Goal: Task Accomplishment & Management: Complete application form

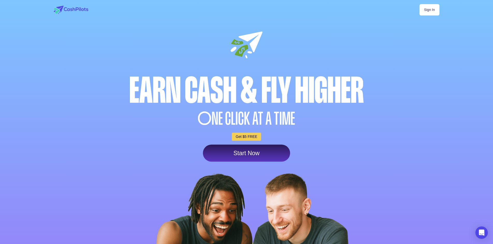
click at [255, 154] on link "Start Now" at bounding box center [246, 153] width 87 height 17
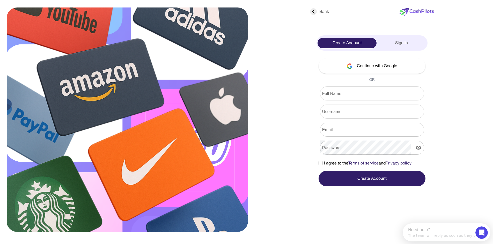
click at [344, 95] on input "Full Name" at bounding box center [372, 93] width 104 height 14
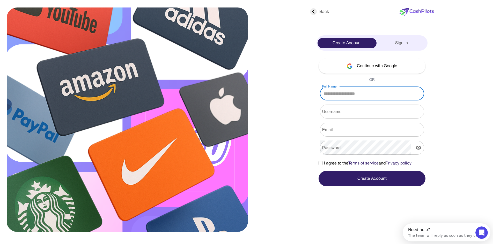
click at [354, 65] on button "Continue with Google" at bounding box center [371, 65] width 107 height 15
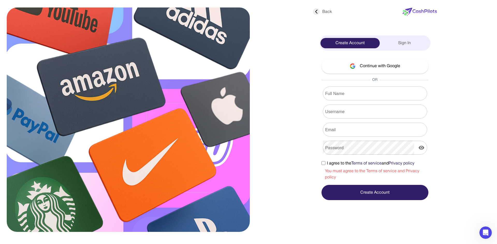
click at [360, 69] on button "Continue with Google" at bounding box center [374, 65] width 107 height 15
click at [350, 98] on input "Full Name" at bounding box center [375, 93] width 104 height 14
type input "*****"
click at [351, 109] on input "Username" at bounding box center [375, 112] width 104 height 14
type input "******"
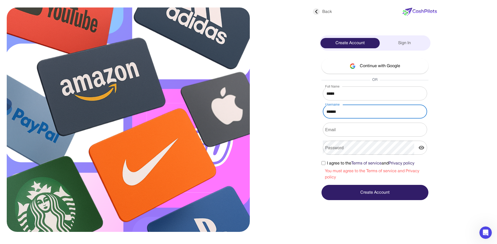
click at [344, 131] on input "Email" at bounding box center [375, 130] width 104 height 14
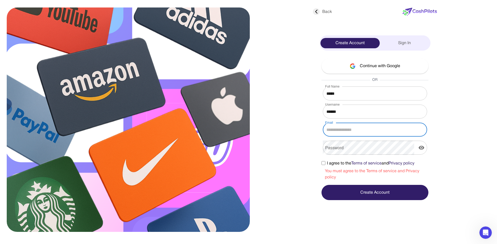
type input "**********"
click at [339, 146] on div "Password Password" at bounding box center [374, 148] width 107 height 14
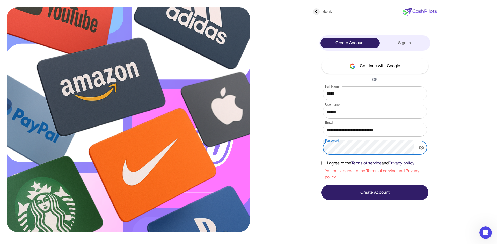
click at [328, 162] on span "I agree to the Terms of service and Privacy policy" at bounding box center [370, 164] width 87 height 6
click at [356, 192] on button "Create Account" at bounding box center [374, 192] width 107 height 15
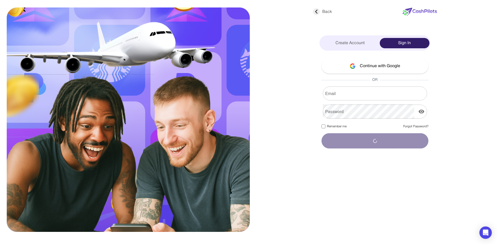
click at [350, 91] on input "Email" at bounding box center [375, 93] width 104 height 14
type input "**********"
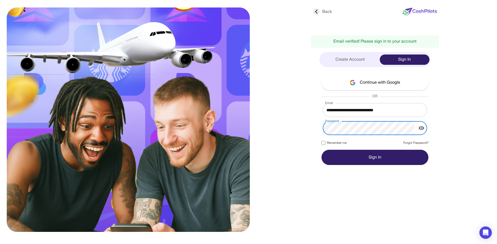
click at [321, 150] on button "Sign In" at bounding box center [374, 157] width 107 height 15
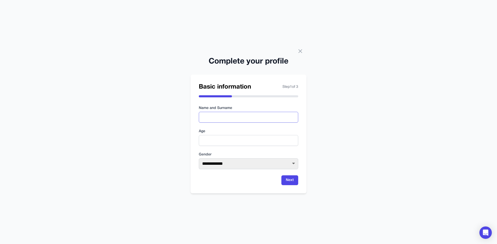
click at [239, 120] on input "text" at bounding box center [248, 117] width 99 height 11
type input "**********"
click at [230, 142] on input "number" at bounding box center [248, 140] width 99 height 11
type input "**"
click at [236, 172] on form "**********" at bounding box center [248, 146] width 99 height 80
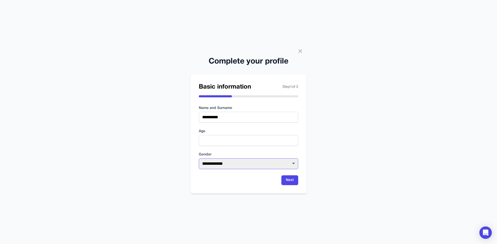
click at [246, 167] on select "**********" at bounding box center [248, 164] width 99 height 11
select select "****"
click at [199, 159] on select "**********" at bounding box center [248, 164] width 99 height 11
click at [285, 182] on button "Next" at bounding box center [289, 181] width 17 height 10
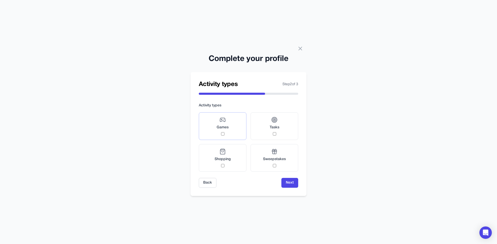
click at [226, 128] on span "Games" at bounding box center [223, 127] width 12 height 5
click at [273, 126] on span "Tasks" at bounding box center [275, 127] width 10 height 5
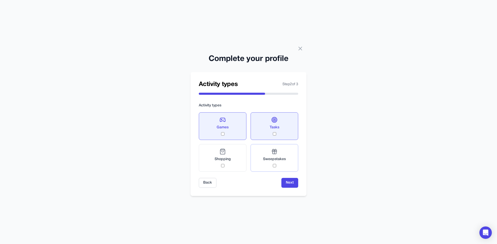
drag, startPoint x: 240, startPoint y: 154, endPoint x: 290, endPoint y: 160, distance: 50.2
click at [241, 155] on label "Shopping" at bounding box center [223, 158] width 48 height 28
click at [290, 160] on label "Sweepstakes" at bounding box center [274, 158] width 48 height 28
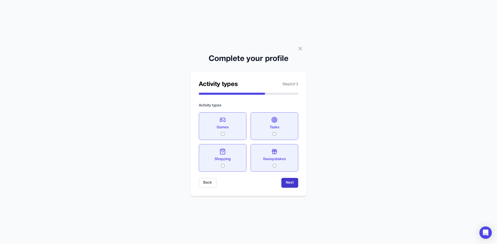
click at [286, 182] on button "Next" at bounding box center [289, 183] width 17 height 10
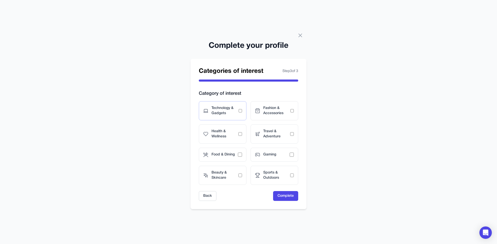
click at [213, 105] on div "Technology & Gadgets" at bounding box center [223, 110] width 48 height 19
drag, startPoint x: 253, startPoint y: 110, endPoint x: 264, endPoint y: 124, distance: 17.3
click at [254, 111] on div "Fashion & Accessories" at bounding box center [274, 110] width 48 height 19
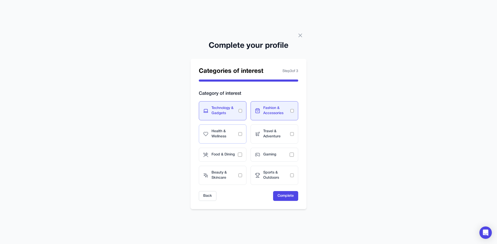
drag, startPoint x: 267, startPoint y: 136, endPoint x: 226, endPoint y: 143, distance: 41.4
click at [267, 137] on span "Travel & Adventure" at bounding box center [276, 134] width 27 height 10
click at [224, 150] on div "Food & Dining" at bounding box center [223, 155] width 48 height 14
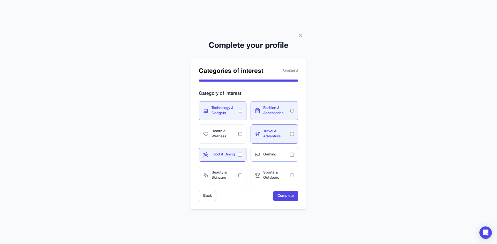
click at [273, 161] on div "Gaming" at bounding box center [274, 155] width 48 height 14
click at [279, 190] on form "Category of interest Technology & Gadgets Fashion & Accessories Health & Wellne…" at bounding box center [248, 145] width 99 height 111
click at [277, 180] on span "Sports & Outdoors" at bounding box center [276, 176] width 27 height 10
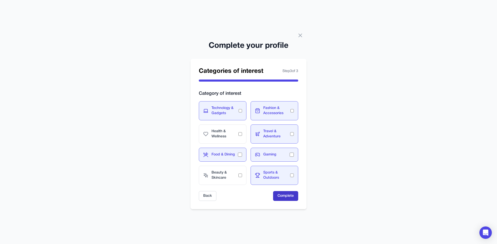
click at [287, 195] on button "Complete" at bounding box center [285, 196] width 25 height 10
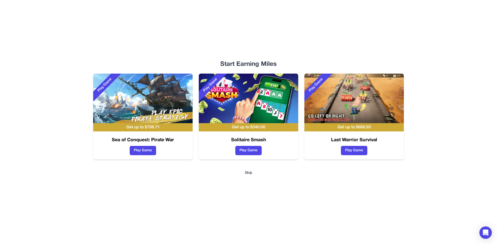
click at [252, 179] on div "Start Earning Miles Play Game Get up to $ 798.71 Sea of Conquest: Pirate War Pl…" at bounding box center [248, 122] width 331 height 244
click at [251, 176] on div "Start Earning Miles Play Game Get up to $ 798.71 Sea of Conquest: Pirate War Pl…" at bounding box center [248, 122] width 331 height 244
click at [250, 175] on button "Skip" at bounding box center [249, 173] width 8 height 5
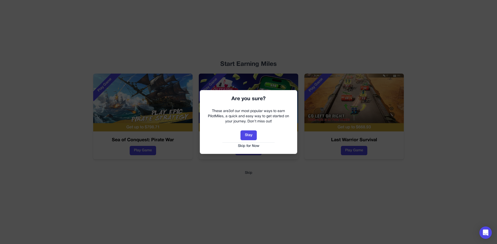
click at [253, 146] on button "Skip for Now" at bounding box center [248, 146] width 87 height 5
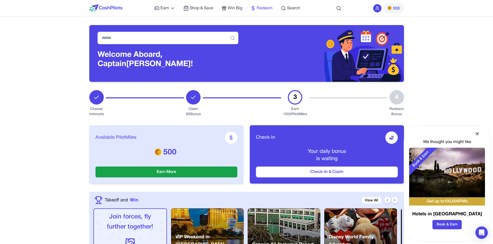
click at [262, 8] on span "Redeem" at bounding box center [265, 8] width 16 height 6
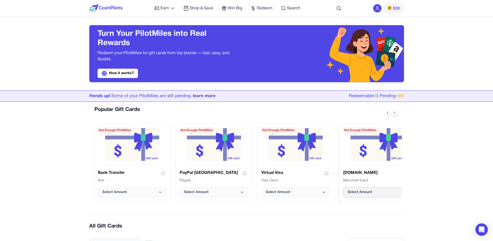
click at [359, 197] on button "Select Amount" at bounding box center [377, 192] width 69 height 10
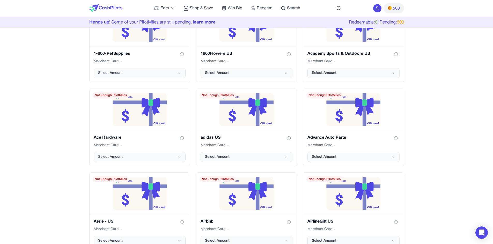
scroll to position [103, 0]
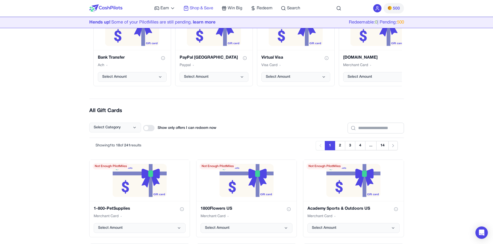
click at [186, 6] on icon at bounding box center [185, 8] width 5 height 5
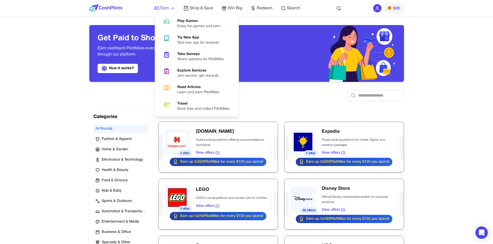
click at [168, 9] on span "Earn" at bounding box center [164, 8] width 9 height 6
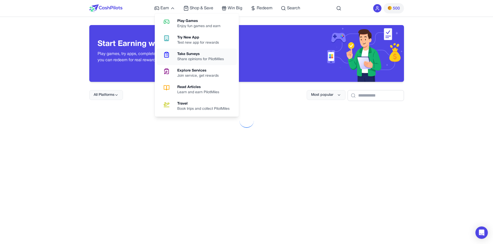
click at [190, 54] on div "Take Surveys" at bounding box center [202, 54] width 51 height 5
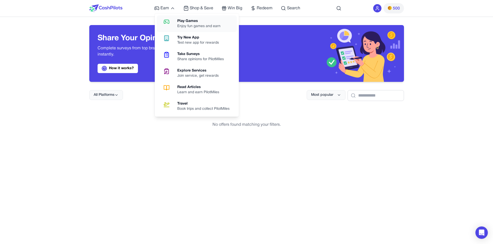
click at [174, 20] on link "Play Games Enjoy fun games and earn" at bounding box center [197, 24] width 80 height 17
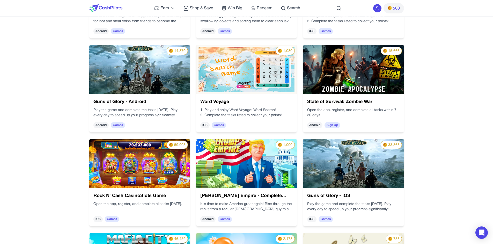
scroll to position [414, 0]
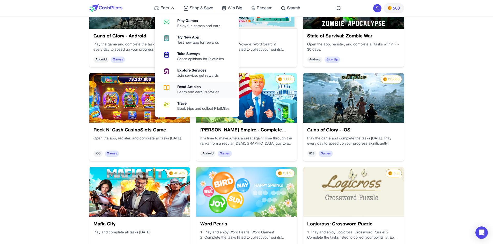
click at [193, 92] on div "Learn and earn PilotMiles" at bounding box center [200, 92] width 46 height 5
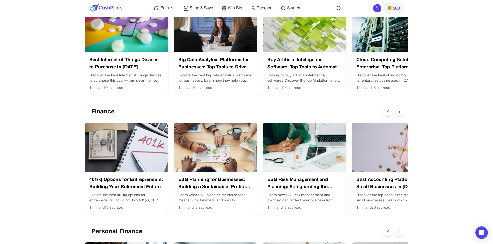
scroll to position [388, 0]
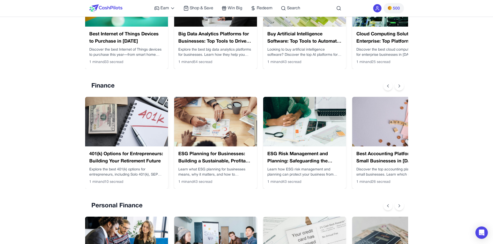
click at [140, 122] on img at bounding box center [126, 122] width 83 height 50
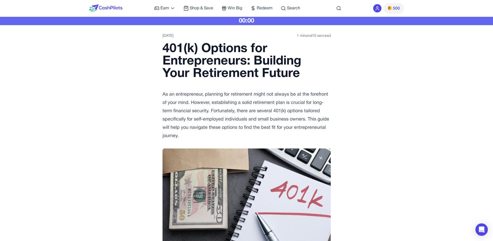
drag, startPoint x: 314, startPoint y: 43, endPoint x: 309, endPoint y: 33, distance: 11.5
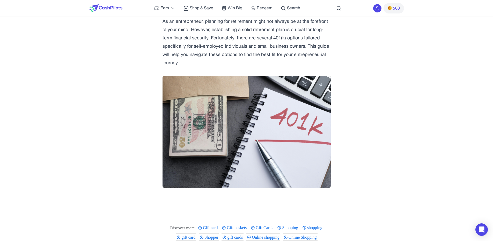
scroll to position [129, 0]
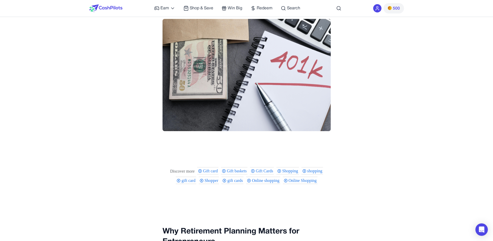
click at [210, 167] on div "Gift card" at bounding box center [207, 170] width 21 height 7
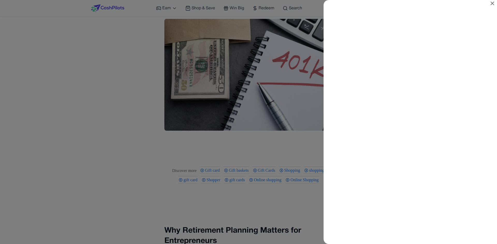
scroll to position [0, 0]
click at [494, 3] on icon "Close" at bounding box center [492, 3] width 6 height 6
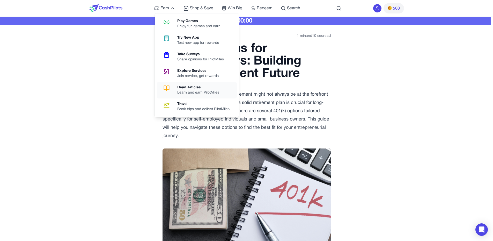
click at [186, 87] on div "Read Articles" at bounding box center [200, 87] width 46 height 5
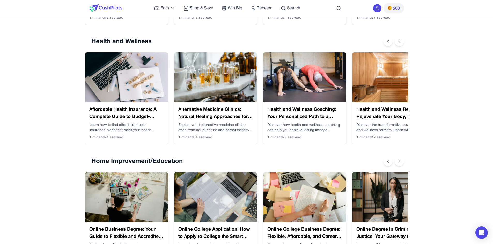
scroll to position [569, 0]
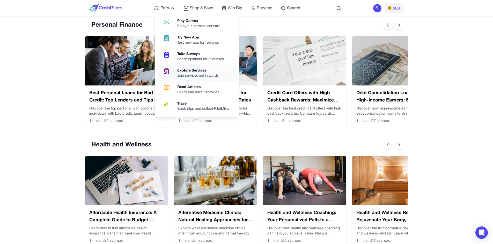
click at [187, 75] on div "Join service, get rewards" at bounding box center [200, 75] width 46 height 5
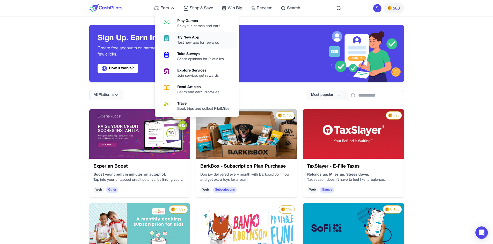
click at [193, 40] on div "Test new app for rewards" at bounding box center [200, 42] width 46 height 5
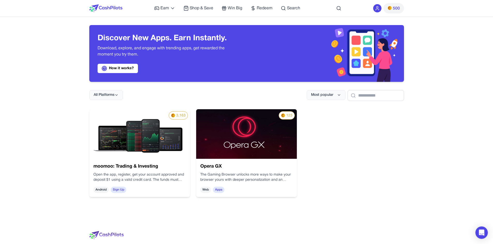
click at [139, 167] on h3 "moomoo: Trading & Investing" at bounding box center [139, 166] width 92 height 7
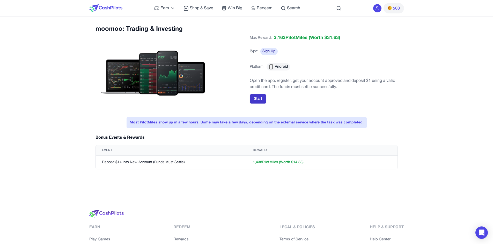
click at [258, 98] on button "Start" at bounding box center [258, 98] width 17 height 9
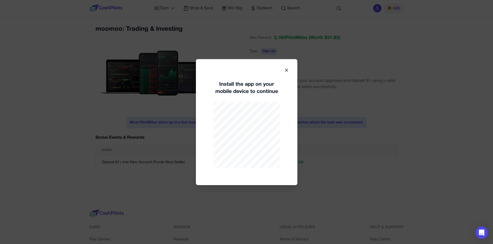
click at [292, 71] on div "Install the app on your mobile device to continue" at bounding box center [246, 122] width 101 height 126
click at [287, 70] on icon at bounding box center [286, 70] width 5 height 5
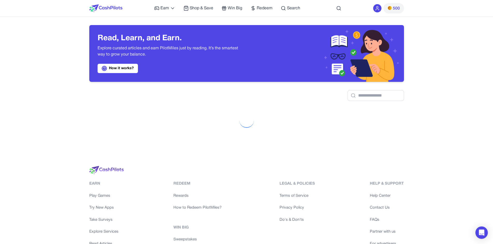
scroll to position [73, 0]
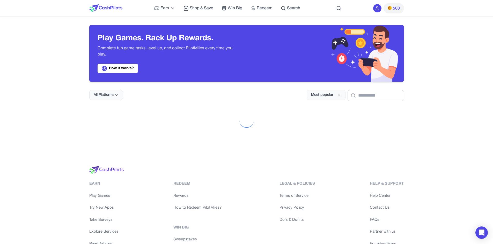
scroll to position [73, 0]
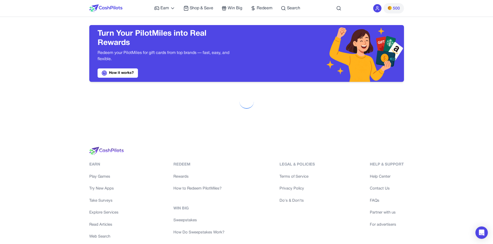
scroll to position [54, 0]
